Goal: Task Accomplishment & Management: Complete application form

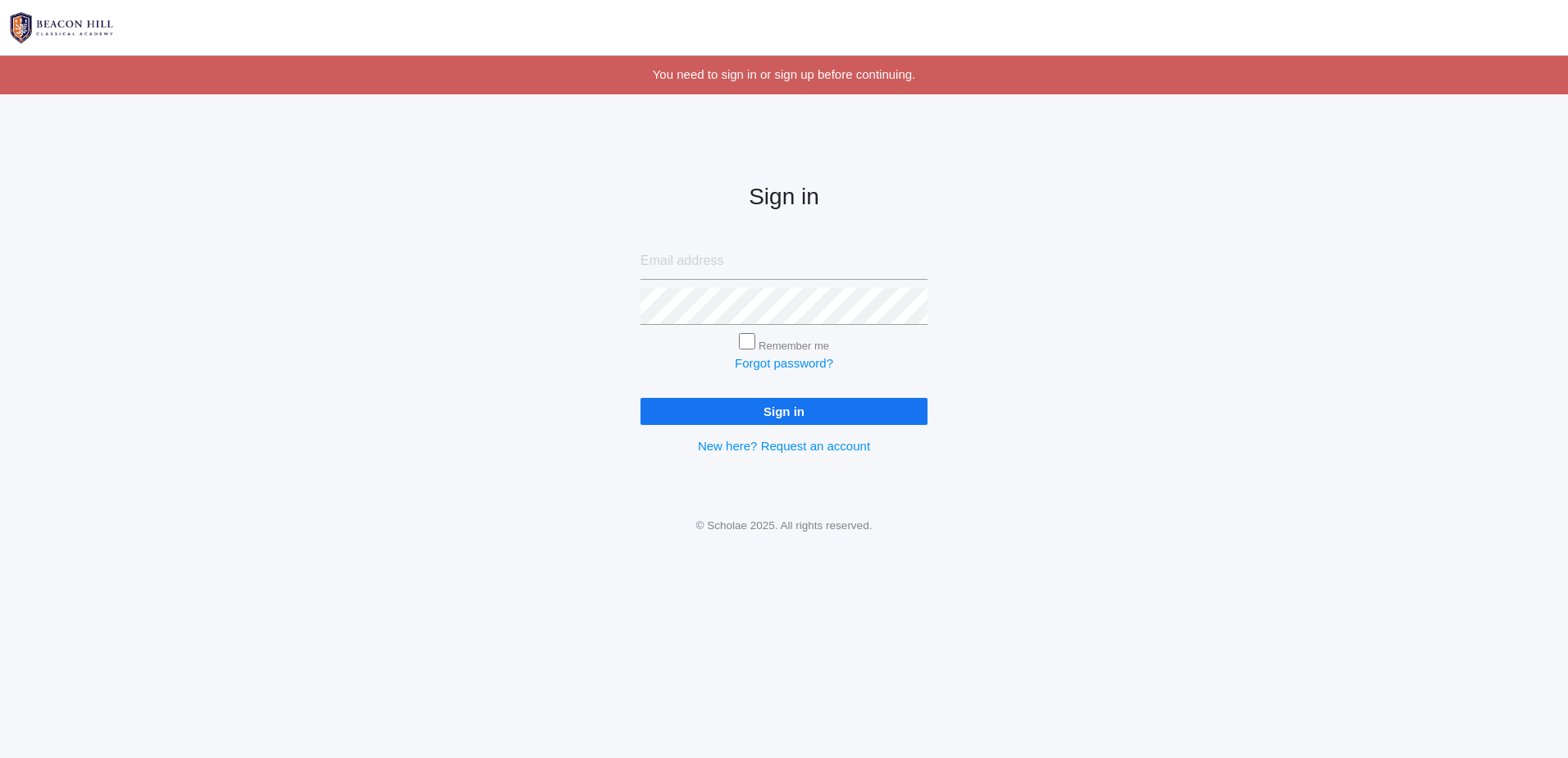
click at [742, 342] on input "Remember me" at bounding box center [747, 341] width 16 height 16
checkbox input "true"
click at [706, 261] on input "email" at bounding box center [784, 261] width 287 height 37
type input "[EMAIL_ADDRESS][DOMAIN_NAME]"
click at [743, 343] on input "Remember me" at bounding box center [747, 341] width 16 height 16
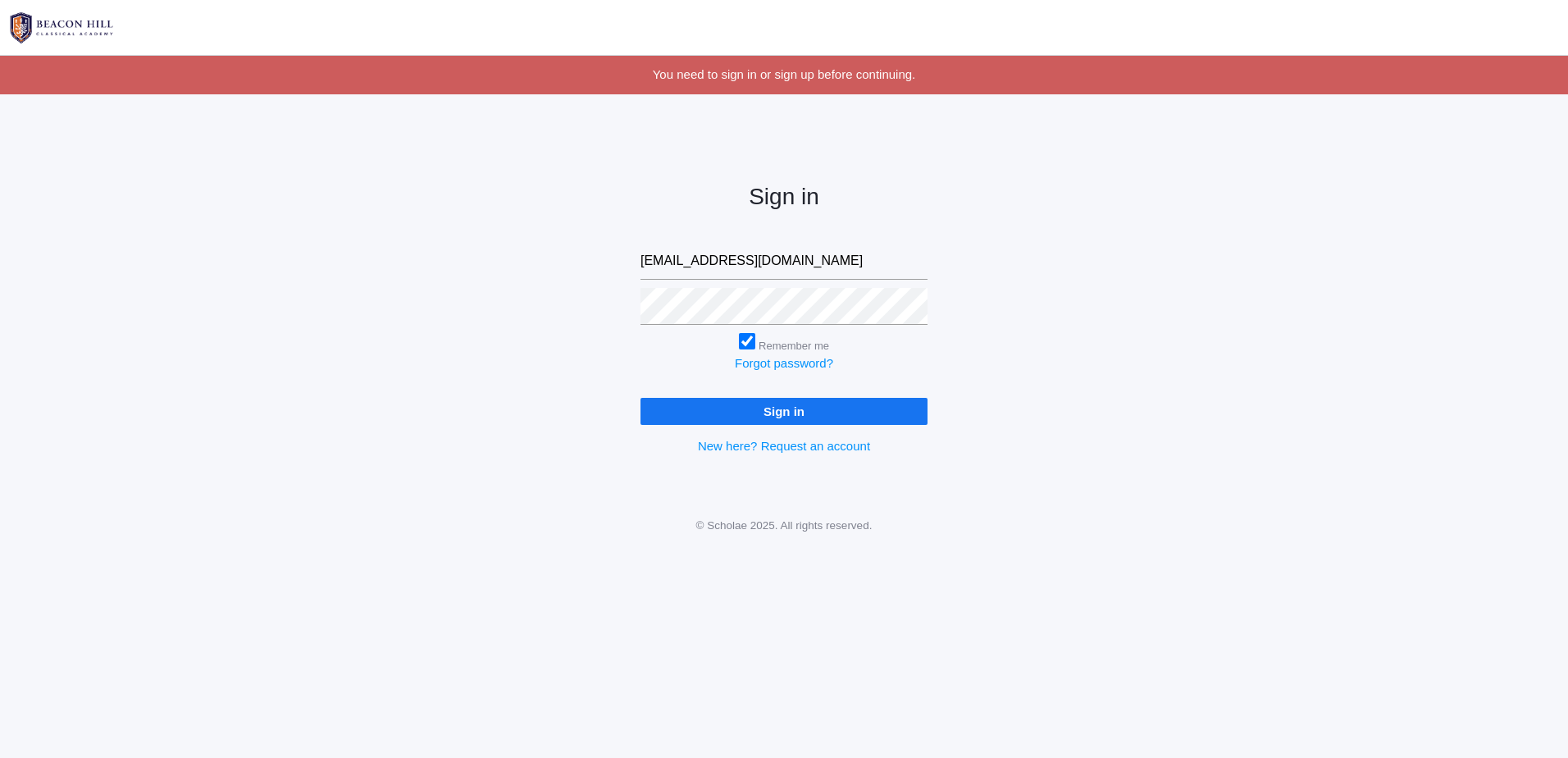
checkbox input "false"
click at [744, 410] on input "Sign in" at bounding box center [784, 411] width 287 height 27
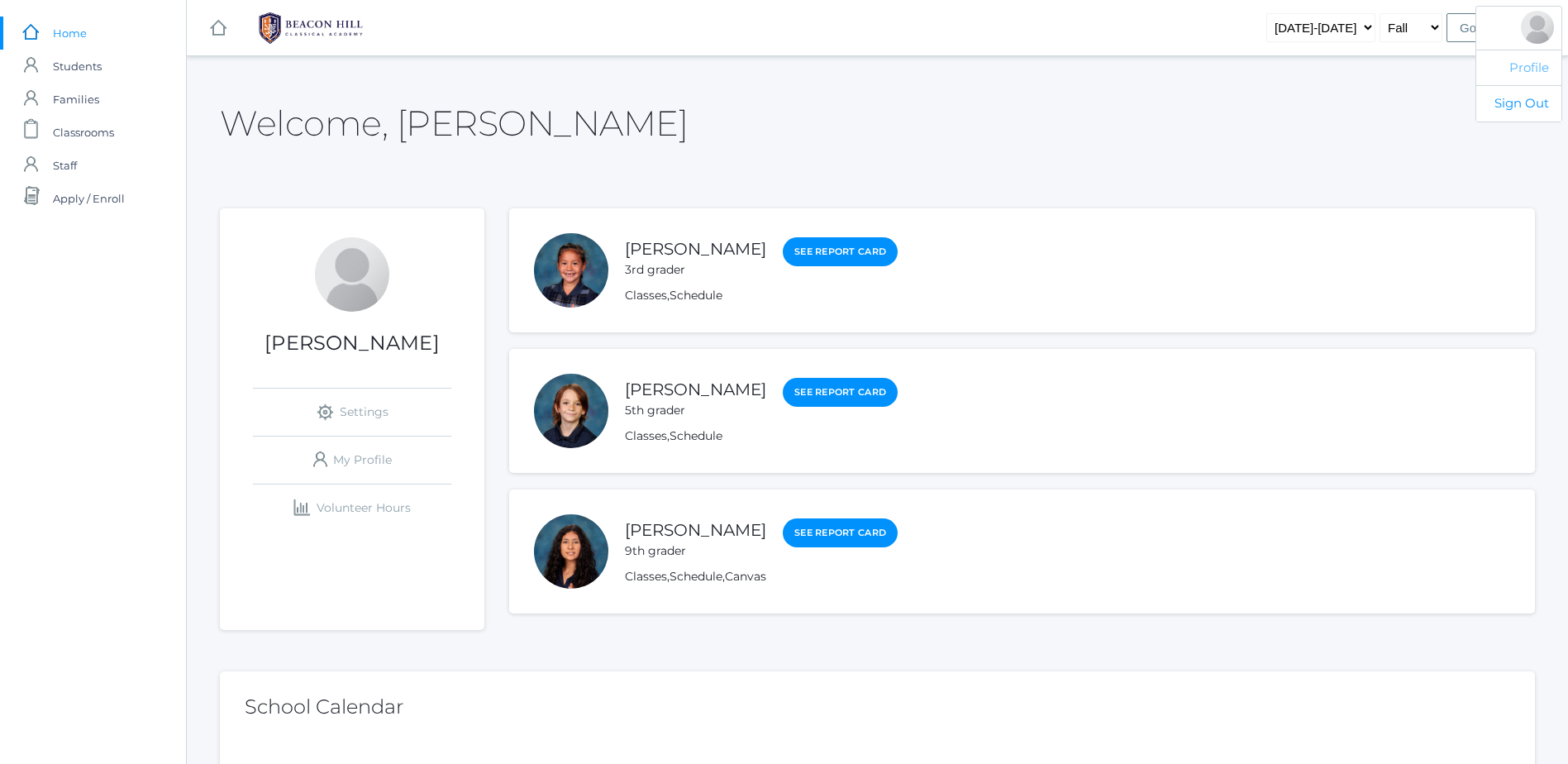
click at [1539, 73] on link "Profile" at bounding box center [1518, 67] width 85 height 37
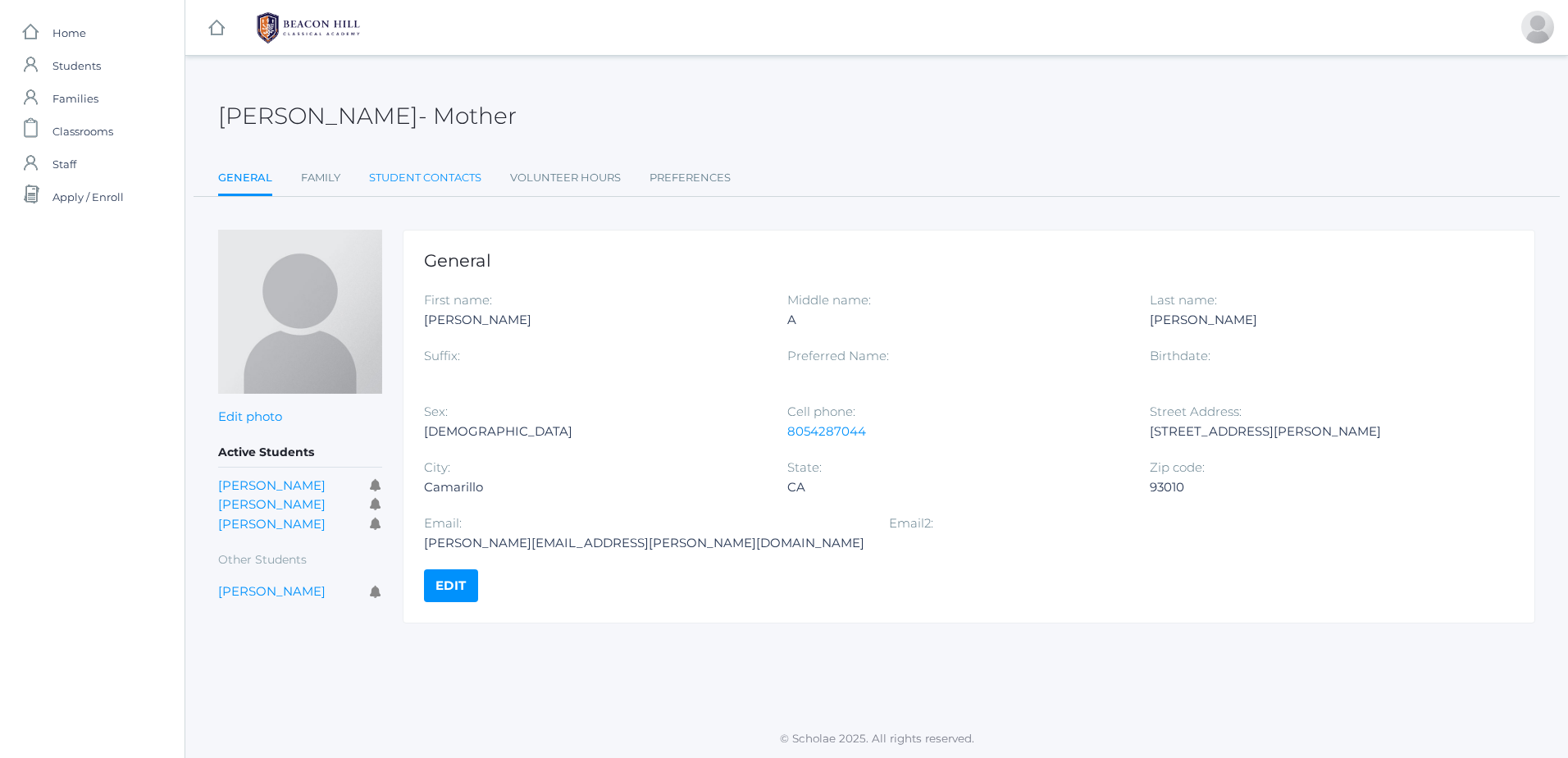
click at [442, 182] on link "Student Contacts" at bounding box center [425, 178] width 112 height 33
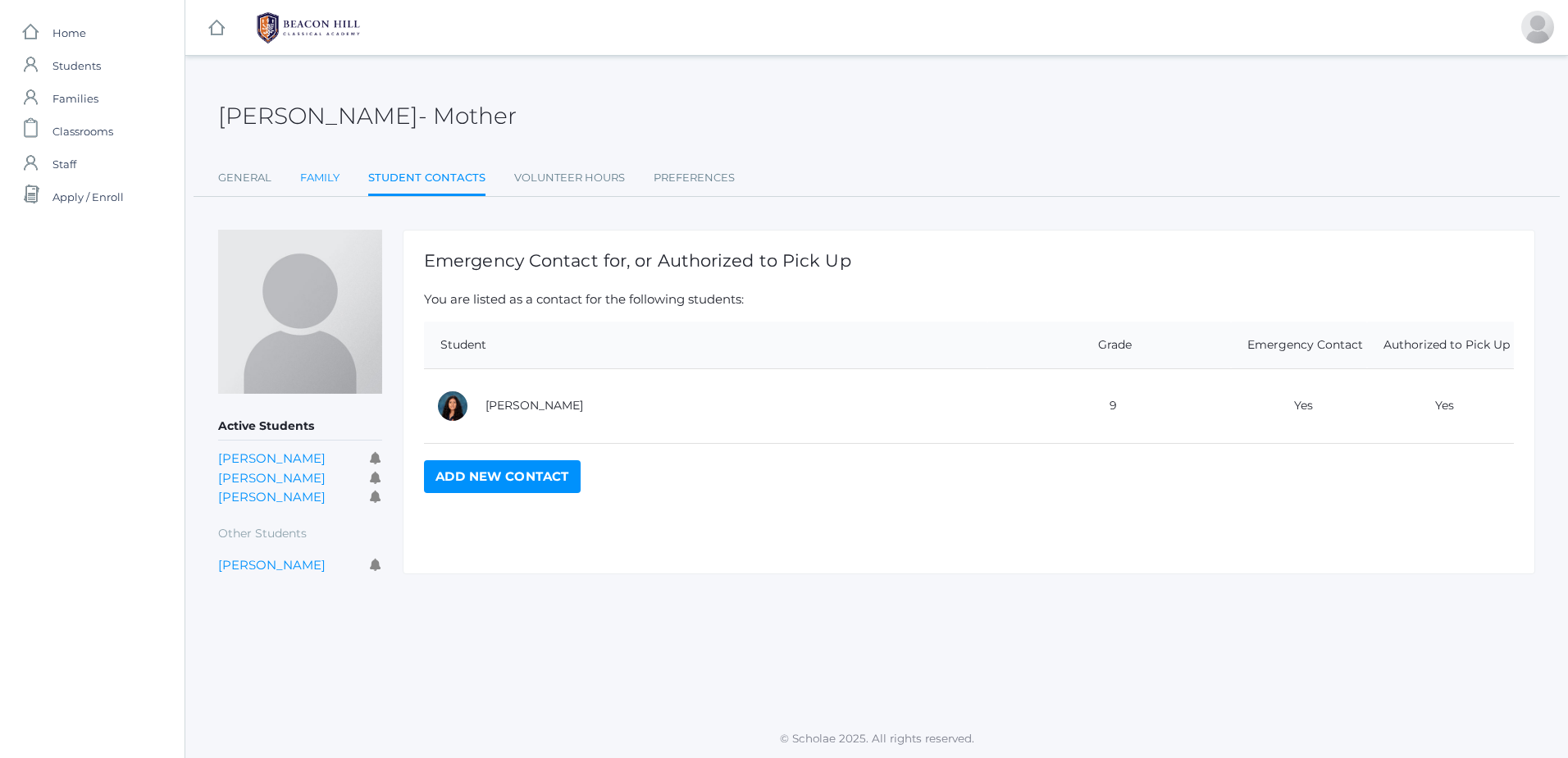
click at [314, 178] on link "Family" at bounding box center [320, 178] width 39 height 33
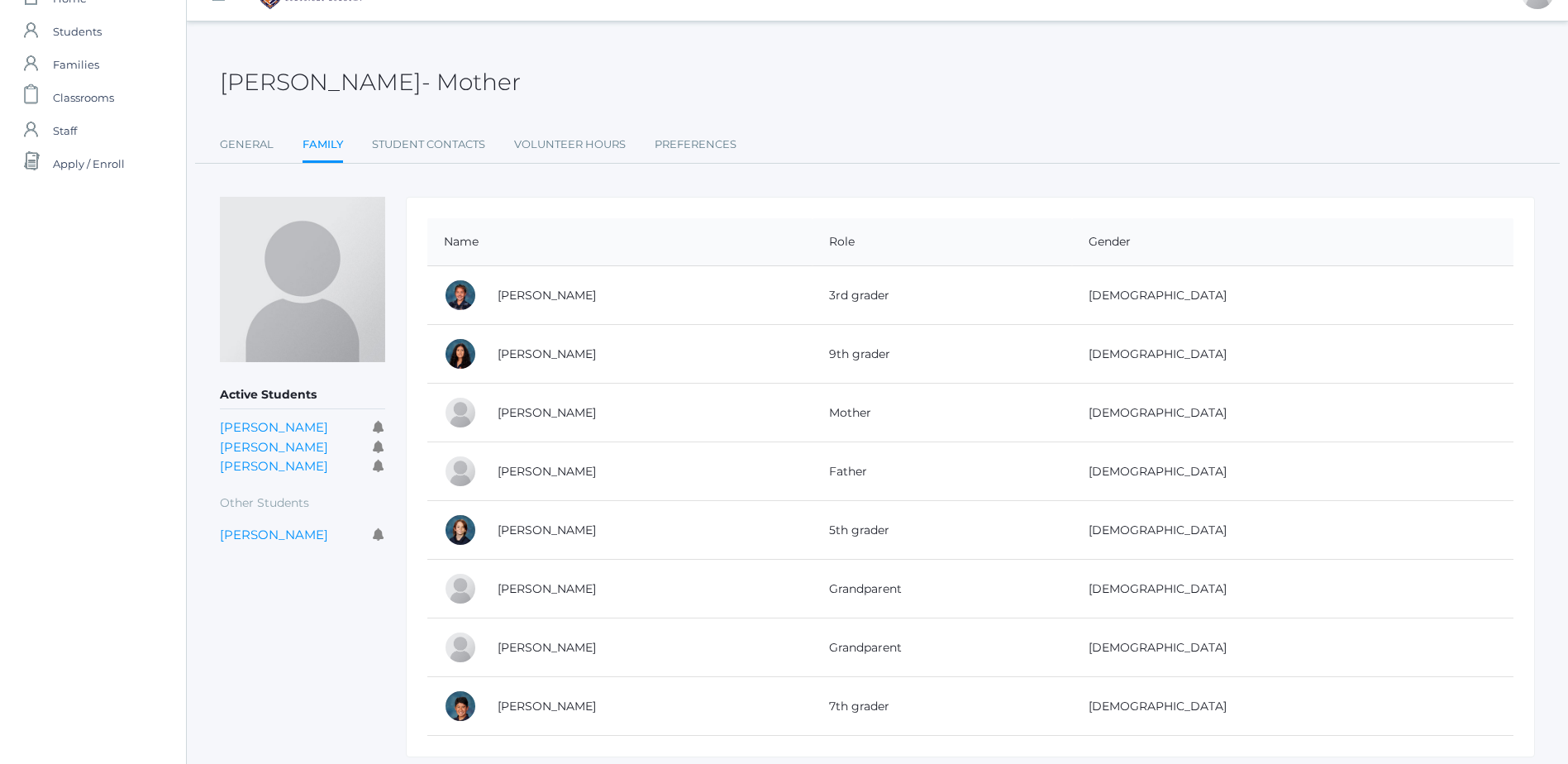
scroll to position [5, 0]
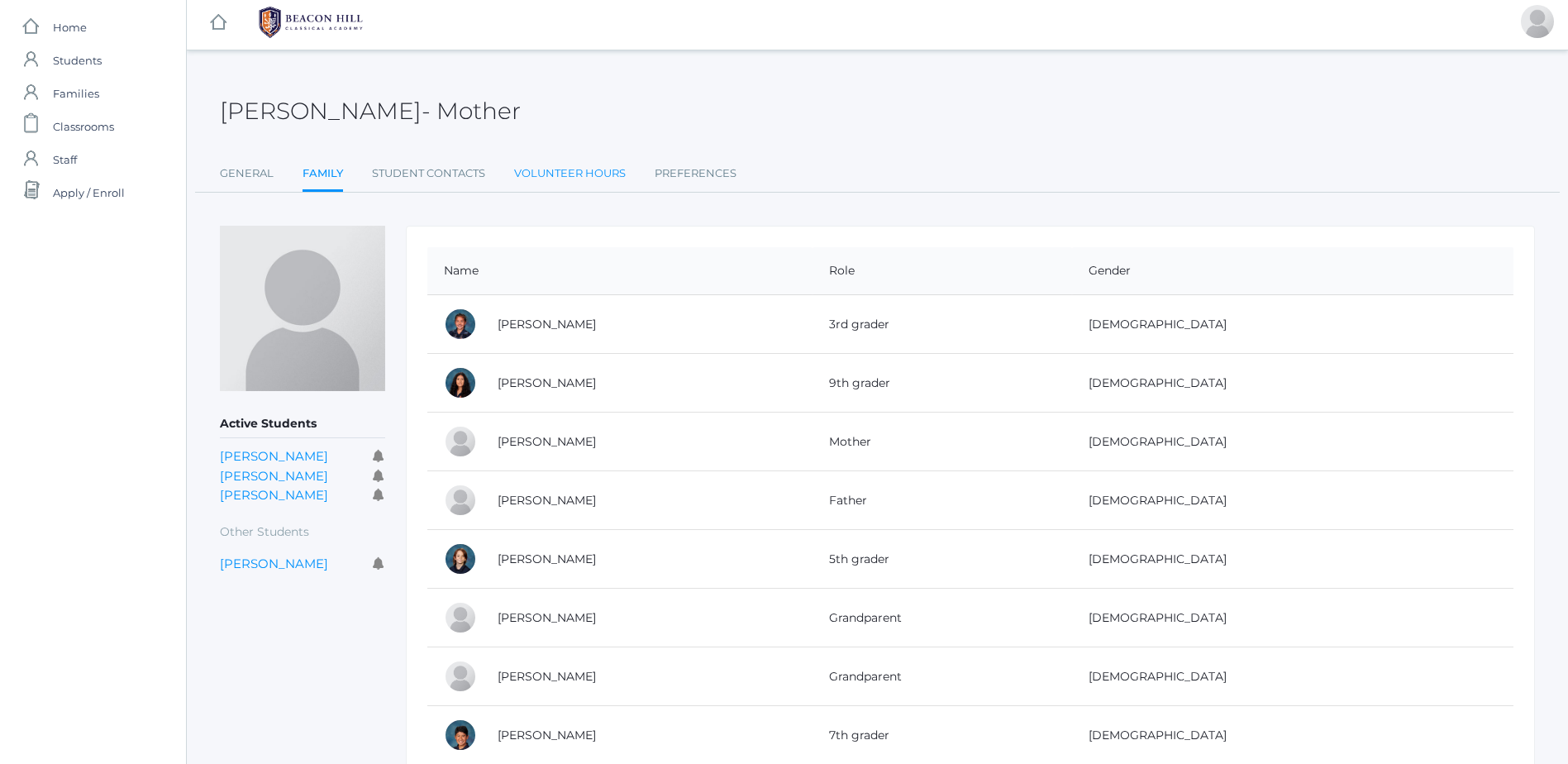
click at [616, 167] on link "Volunteer Hours" at bounding box center [570, 173] width 112 height 33
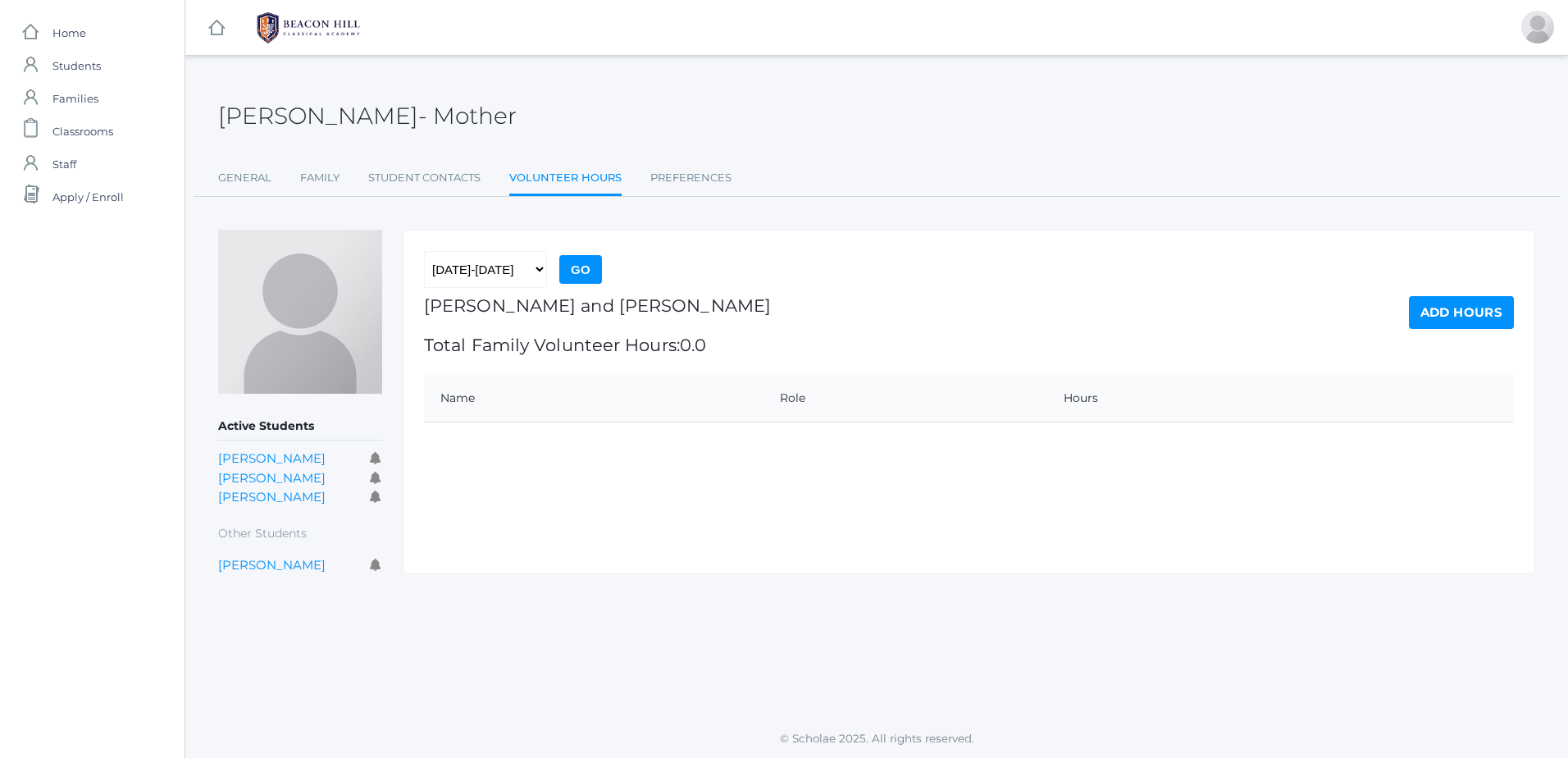
click at [1427, 310] on link "Add Hours" at bounding box center [1461, 312] width 105 height 33
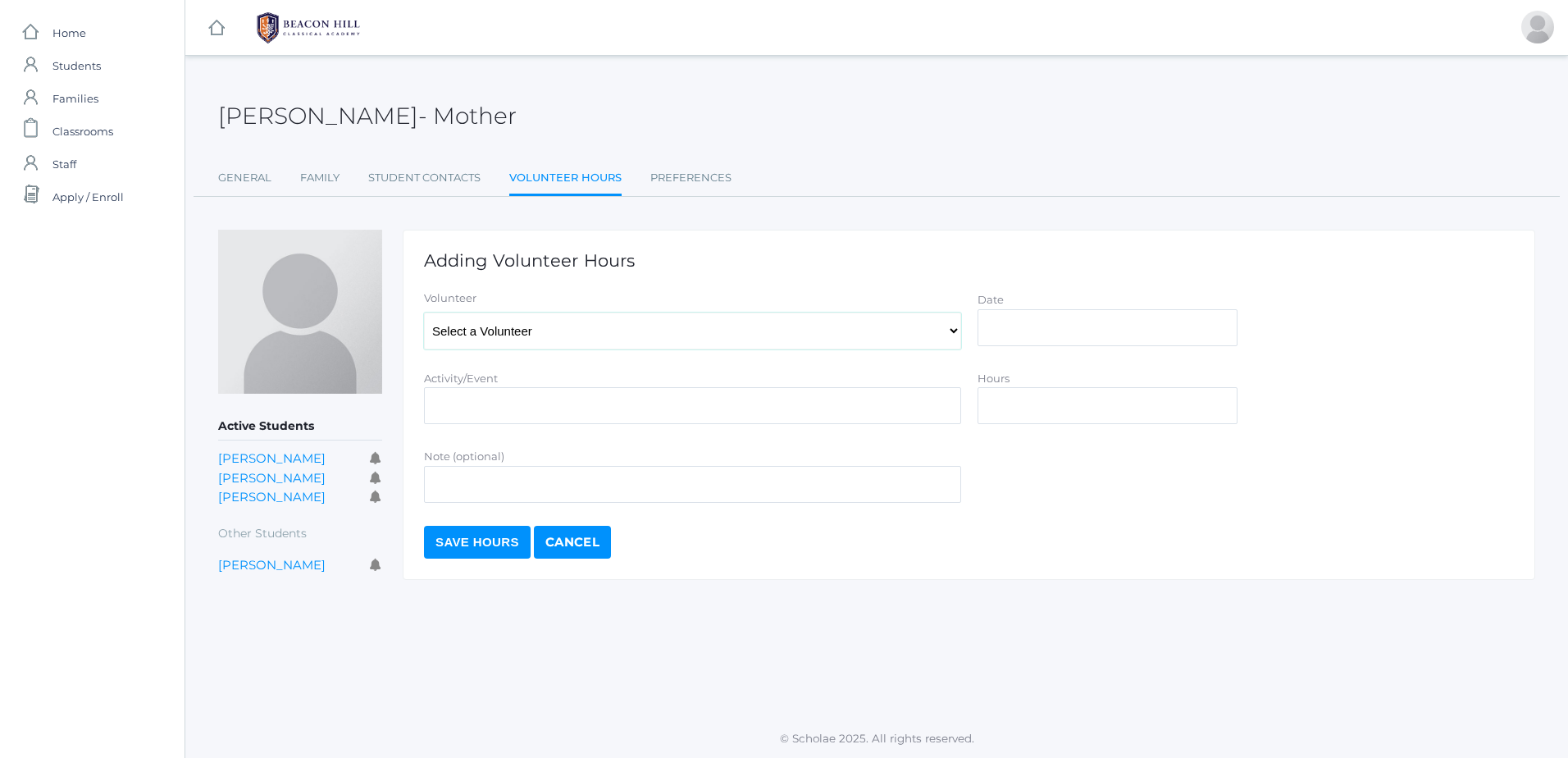
click at [521, 326] on select "Select a Volunteer Curry, Michael Curry, Rhonda Torok, Jeff Torok, Jessica Toro…" at bounding box center [692, 331] width 537 height 37
select select "1216"
click at [424, 313] on select "Select a Volunteer Curry, Michael Curry, Rhonda Torok, Jeff Torok, Jessica Toro…" at bounding box center [692, 331] width 537 height 37
click at [491, 401] on input "Activity/Event" at bounding box center [692, 406] width 537 height 37
type input "campus clean up"
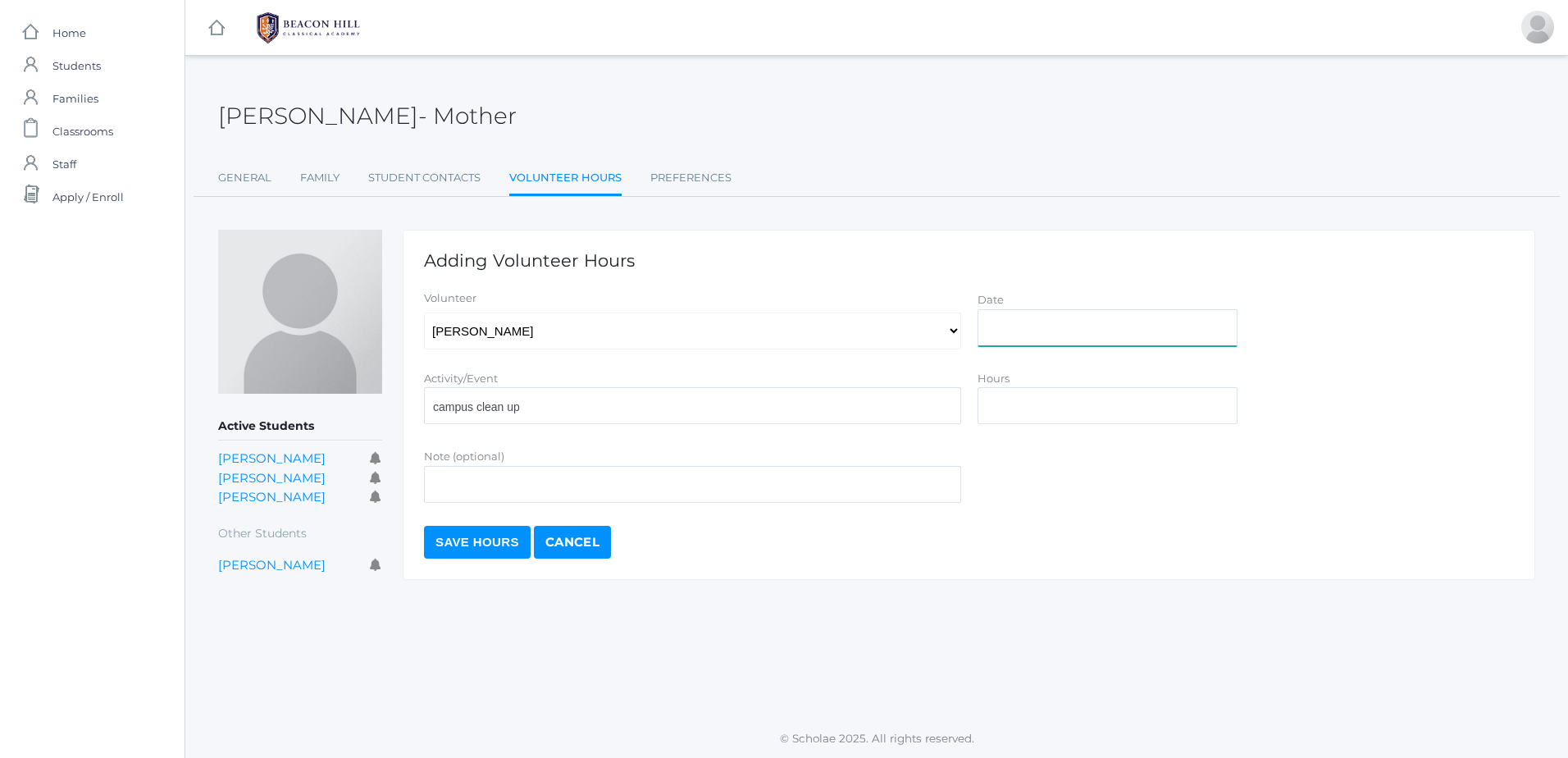
click at [1028, 322] on input "Date" at bounding box center [1107, 328] width 260 height 37
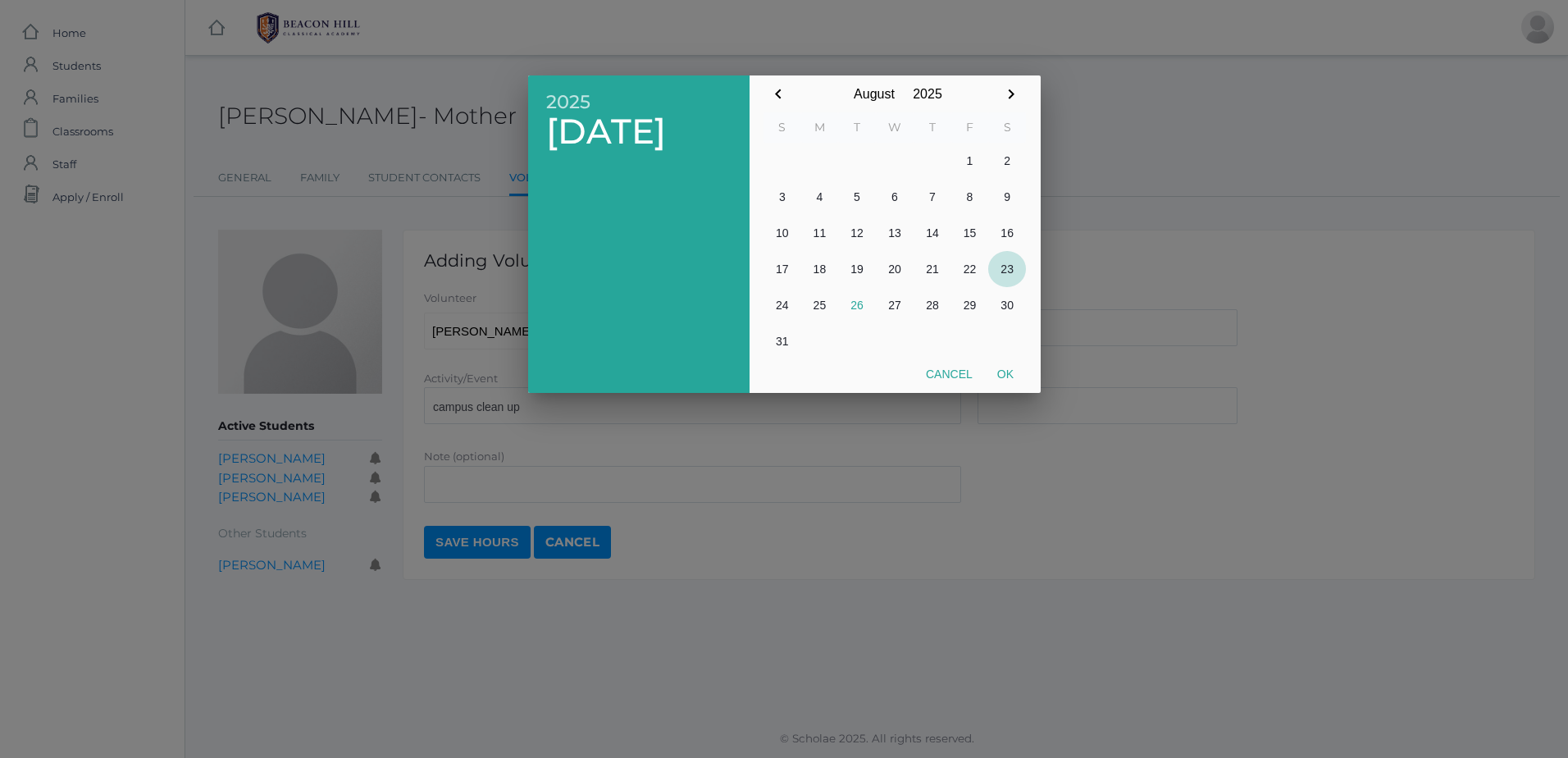
click at [1008, 270] on button "23" at bounding box center [1007, 268] width 37 height 36
click at [1004, 371] on button "Ok" at bounding box center [1005, 373] width 41 height 29
type input "2025-08-23"
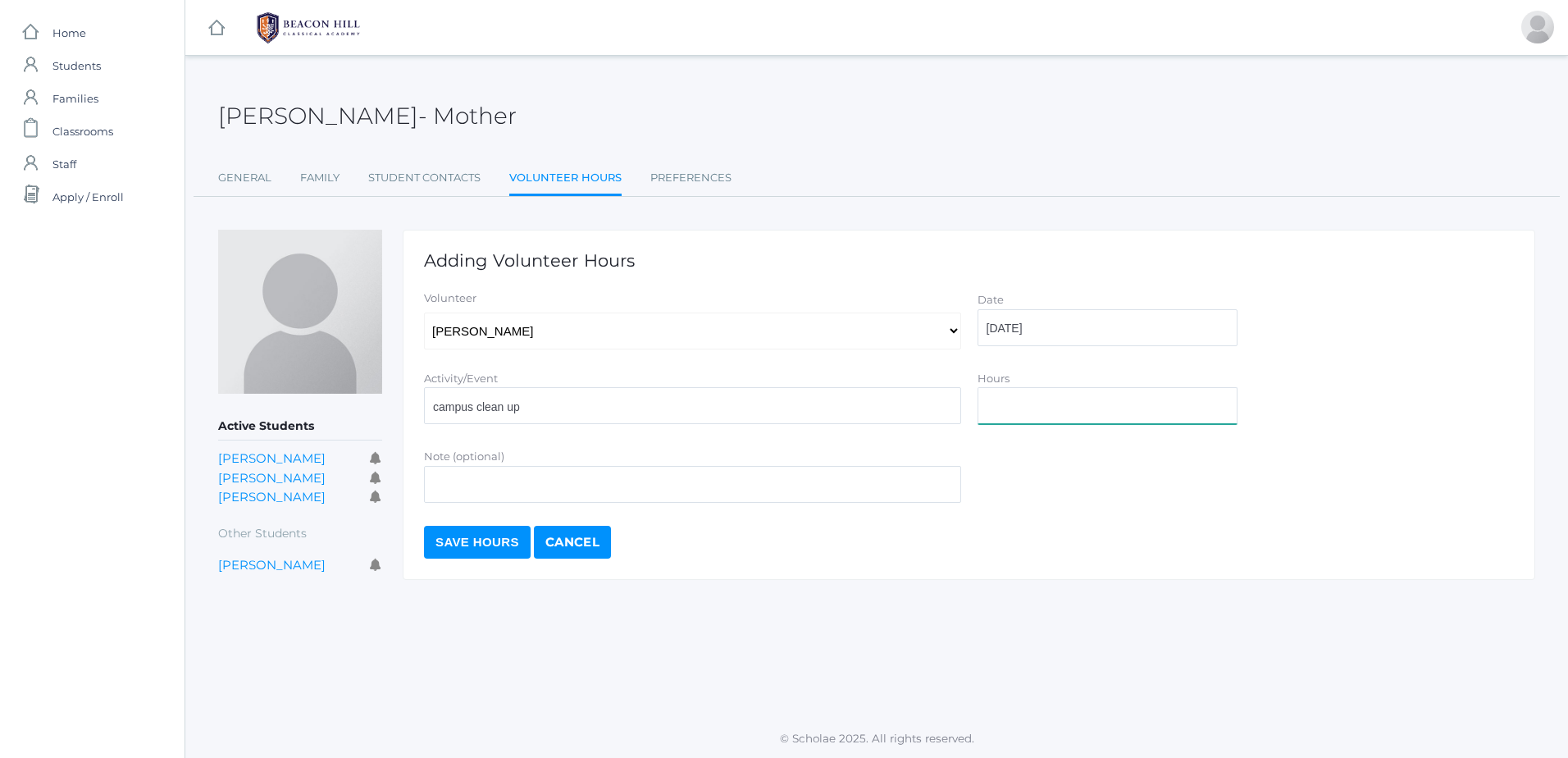
click at [1005, 402] on input "Hours" at bounding box center [1107, 406] width 260 height 37
type input "5"
type input "4"
click at [470, 547] on input "Save Hours" at bounding box center [477, 542] width 107 height 33
